Goal: Entertainment & Leisure: Consume media (video, audio)

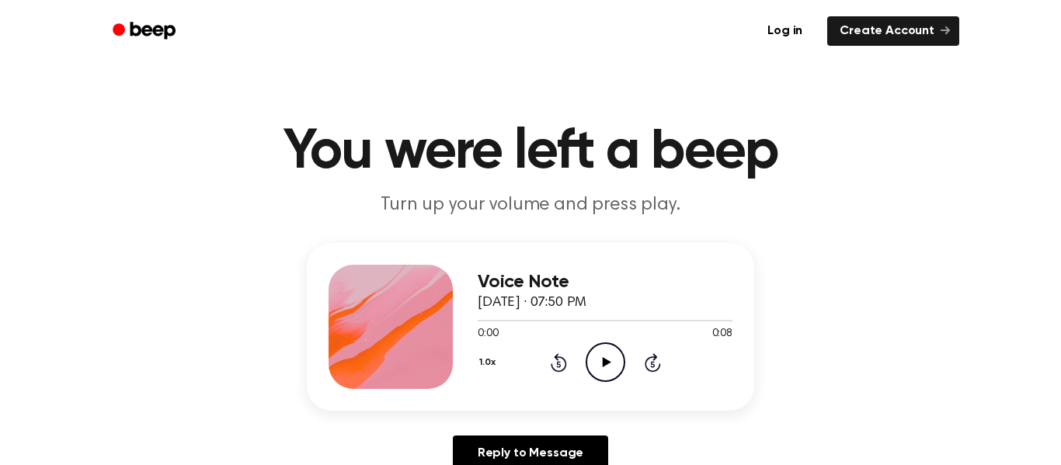
click at [583, 339] on div "0:00 0:08" at bounding box center [605, 334] width 255 height 16
click at [612, 366] on icon "Play Audio" at bounding box center [606, 363] width 40 height 40
click at [608, 372] on icon "Play Audio" at bounding box center [606, 363] width 40 height 40
click at [595, 343] on icon "Play Audio" at bounding box center [606, 363] width 40 height 40
click at [582, 370] on div "1.0x Rewind 5 seconds Play Audio Skip 5 seconds" at bounding box center [605, 363] width 255 height 40
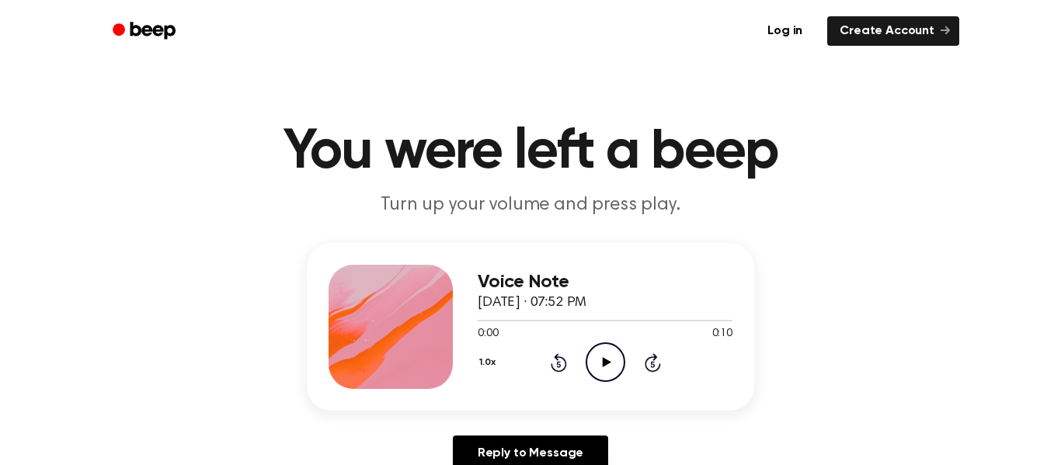
click at [597, 389] on div "Voice Note October 1, 2025 · 07:52 PM 0:00 0:10 Your browser does not support t…" at bounding box center [530, 327] width 447 height 168
click at [617, 370] on icon "Play Audio" at bounding box center [606, 363] width 40 height 40
click at [608, 355] on icon "Play Audio" at bounding box center [606, 363] width 40 height 40
click at [599, 374] on icon "Play Audio" at bounding box center [606, 363] width 40 height 40
click at [623, 355] on circle at bounding box center [605, 362] width 38 height 38
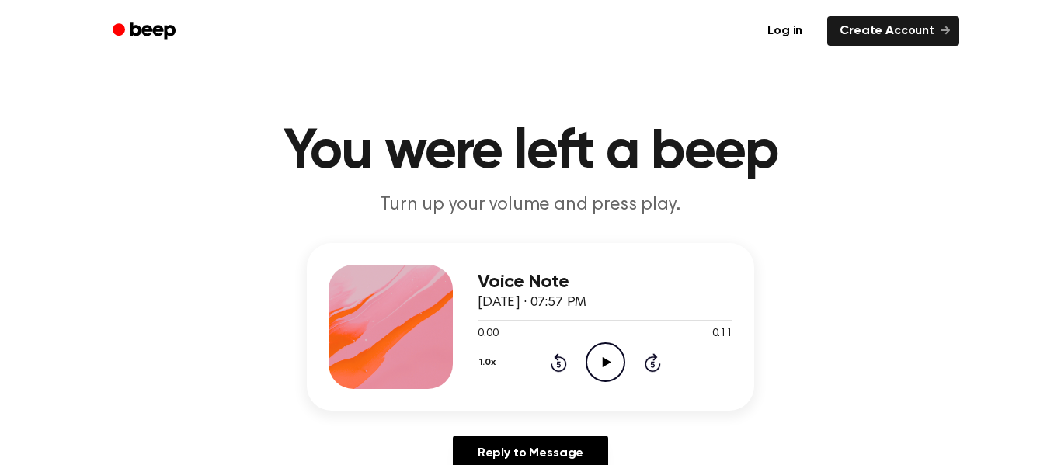
click at [591, 404] on div "Voice Note October 1, 2025 · 07:57 PM 0:00 0:11 Your browser does not support t…" at bounding box center [530, 327] width 447 height 168
click at [607, 349] on icon "Play Audio" at bounding box center [606, 363] width 40 height 40
click at [600, 336] on div "0:00 0:11" at bounding box center [605, 334] width 255 height 16
click at [602, 359] on icon "Play Audio" at bounding box center [606, 363] width 40 height 40
click at [607, 364] on icon at bounding box center [606, 362] width 9 height 10
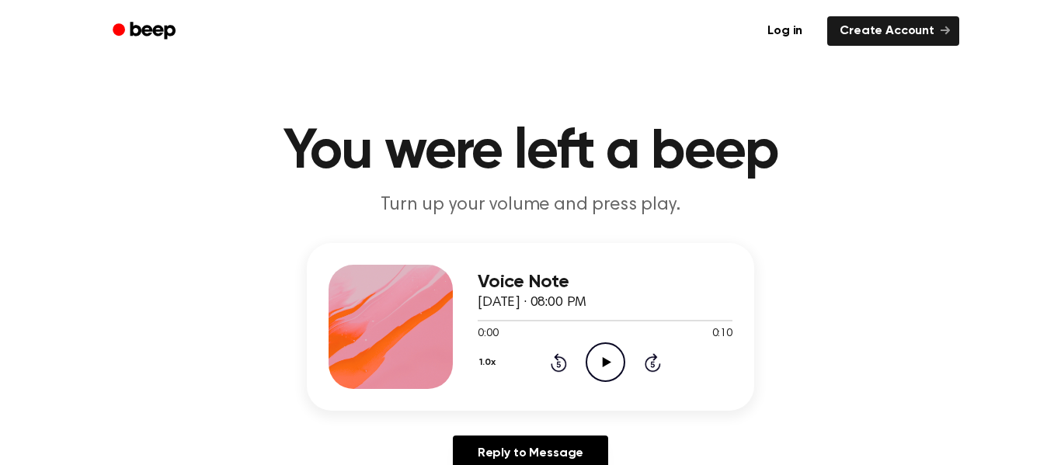
click at [608, 348] on icon "Play Audio" at bounding box center [606, 363] width 40 height 40
click at [611, 368] on icon "Play Audio" at bounding box center [606, 363] width 40 height 40
click at [615, 360] on icon "Play Audio" at bounding box center [606, 363] width 40 height 40
click at [615, 374] on icon "Play Audio" at bounding box center [606, 363] width 40 height 40
click at [612, 364] on icon "Play Audio" at bounding box center [606, 363] width 40 height 40
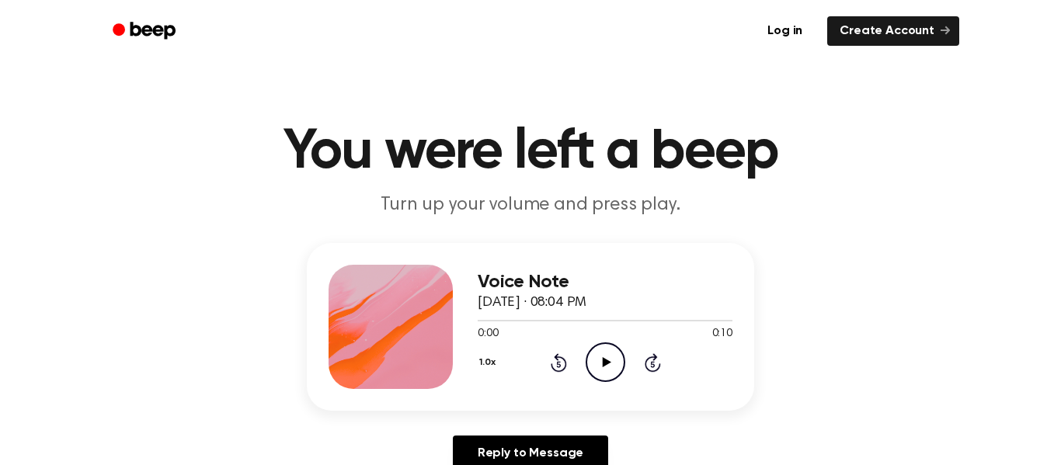
click at [593, 360] on icon "Play Audio" at bounding box center [606, 363] width 40 height 40
click at [597, 360] on icon "Play Audio" at bounding box center [606, 363] width 40 height 40
click at [590, 353] on icon "Play Audio" at bounding box center [606, 363] width 40 height 40
click at [597, 380] on circle at bounding box center [605, 362] width 38 height 38
click at [614, 377] on icon "Pause Audio" at bounding box center [606, 363] width 40 height 40
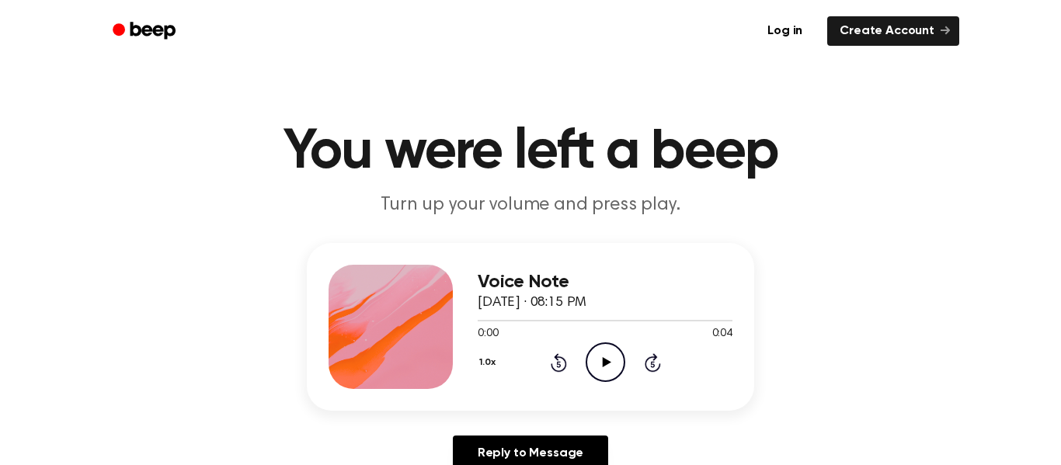
click at [597, 382] on icon "Play Audio" at bounding box center [606, 363] width 40 height 40
click at [609, 361] on icon "Play Audio" at bounding box center [606, 363] width 40 height 40
click at [600, 364] on icon "Play Audio" at bounding box center [606, 363] width 40 height 40
click at [623, 358] on circle at bounding box center [605, 362] width 38 height 38
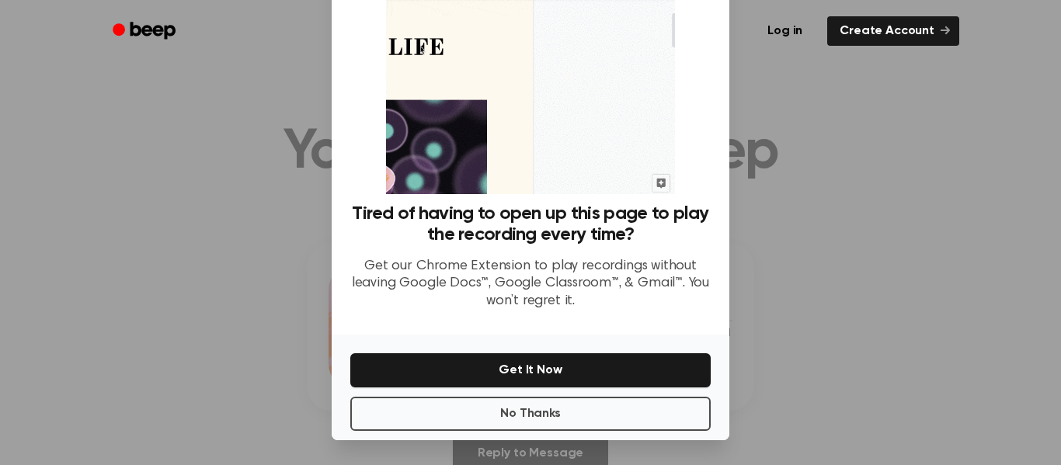
scroll to position [98, 0]
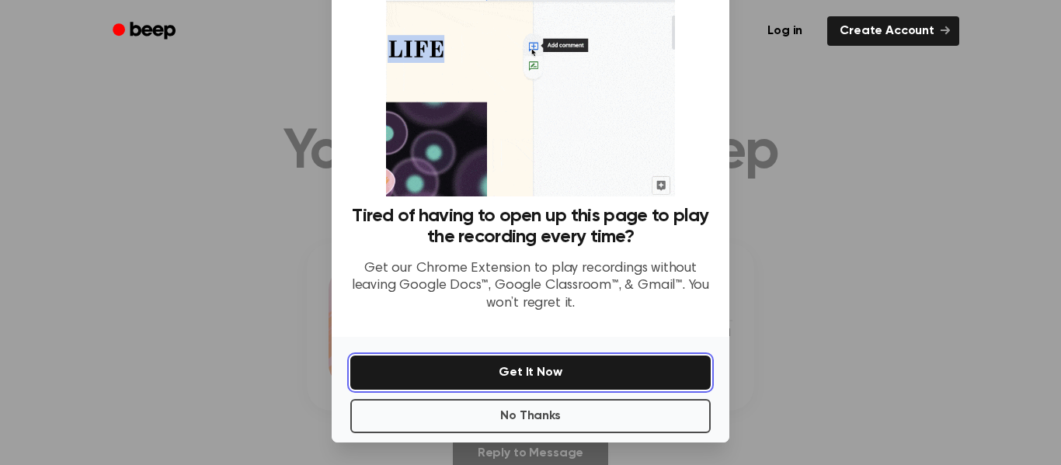
click at [611, 383] on button "Get It Now" at bounding box center [530, 373] width 360 height 34
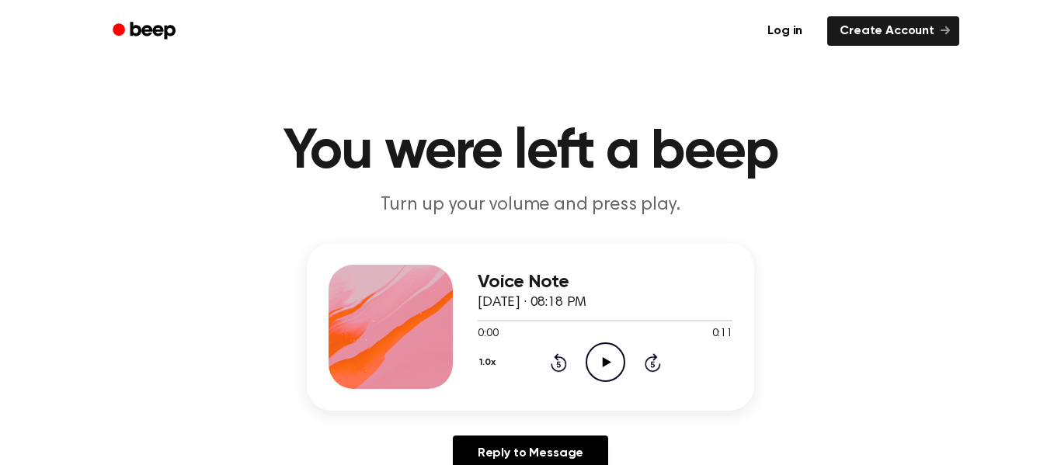
click at [611, 368] on icon "Play Audio" at bounding box center [606, 363] width 40 height 40
click at [601, 366] on icon "Play Audio" at bounding box center [606, 363] width 40 height 40
click at [613, 362] on icon "Play Audio" at bounding box center [606, 363] width 40 height 40
click at [616, 353] on icon "Play Audio" at bounding box center [606, 363] width 40 height 40
click at [595, 381] on icon "Play Audio" at bounding box center [606, 363] width 40 height 40
